Goal: Task Accomplishment & Management: Manage account settings

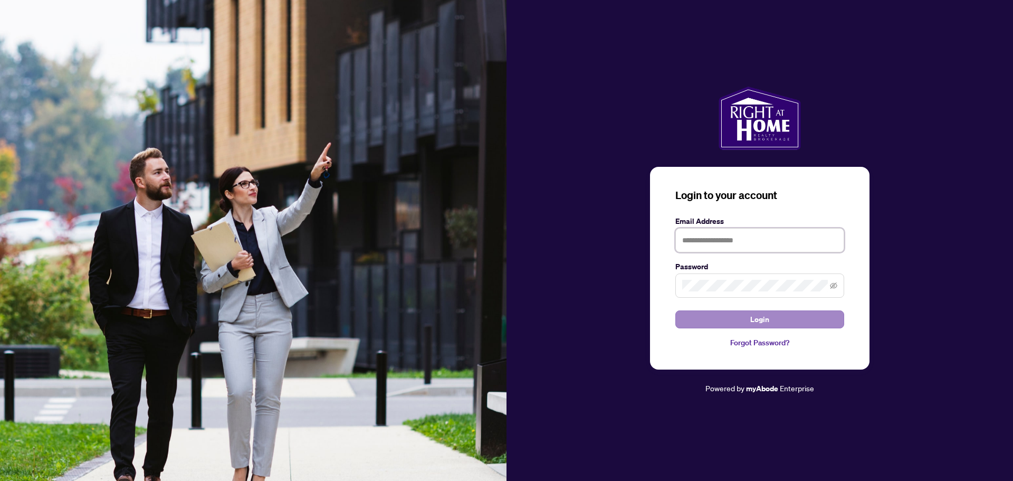
type input "**********"
click at [750, 315] on button "Login" at bounding box center [759, 319] width 169 height 18
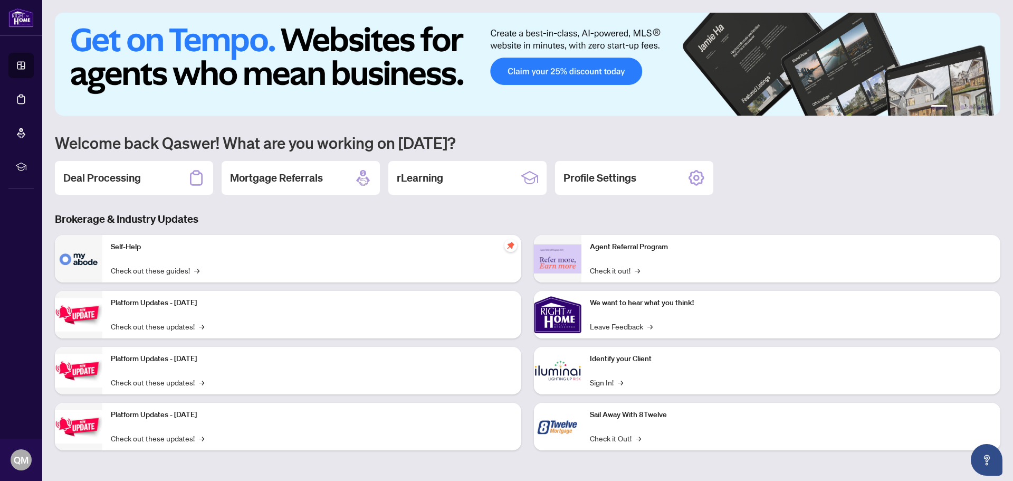
click at [131, 175] on h2 "Deal Processing" at bounding box center [102, 177] width 78 height 15
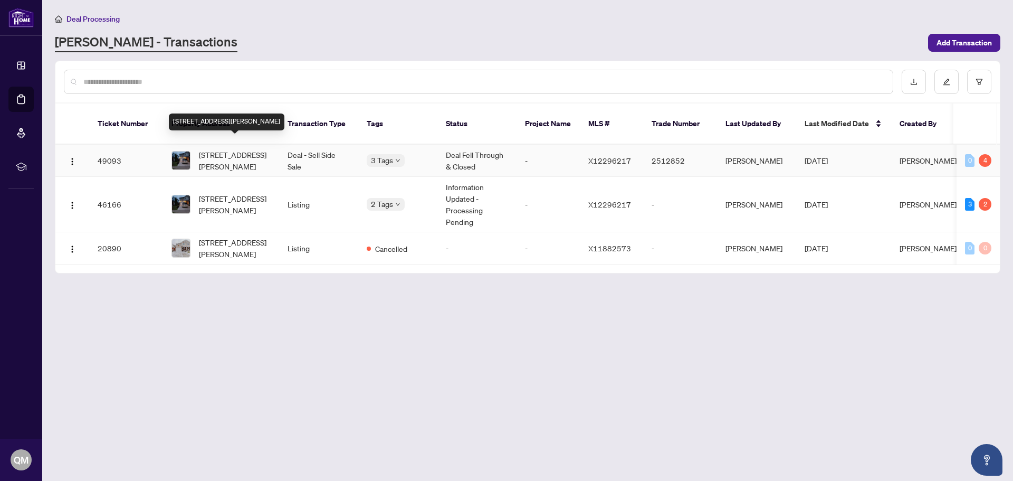
click at [232, 154] on span "[STREET_ADDRESS][PERSON_NAME]" at bounding box center [235, 160] width 72 height 23
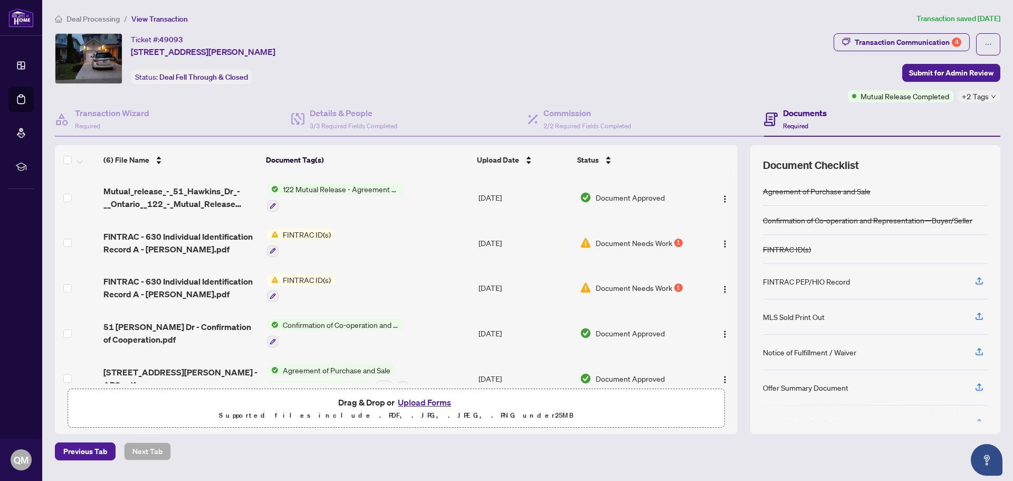
click at [617, 199] on span "Document Approved" at bounding box center [629, 197] width 69 height 12
click at [899, 34] on div "Transaction Communication 4" at bounding box center [907, 42] width 107 height 17
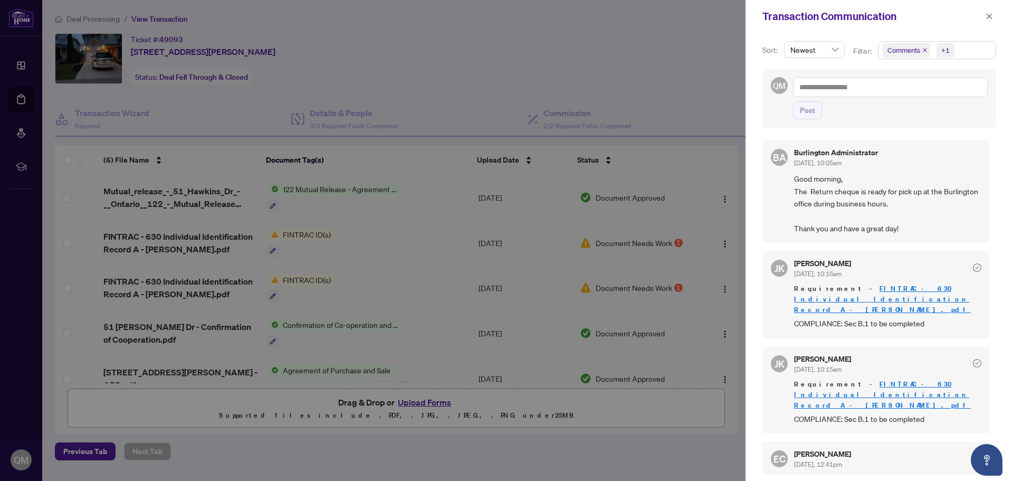
click at [598, 66] on div at bounding box center [506, 240] width 1013 height 481
click at [615, 28] on div at bounding box center [506, 240] width 1013 height 481
click at [690, 26] on div at bounding box center [506, 240] width 1013 height 481
click at [986, 19] on icon "close" at bounding box center [988, 16] width 7 height 7
